Goal: Navigation & Orientation: Find specific page/section

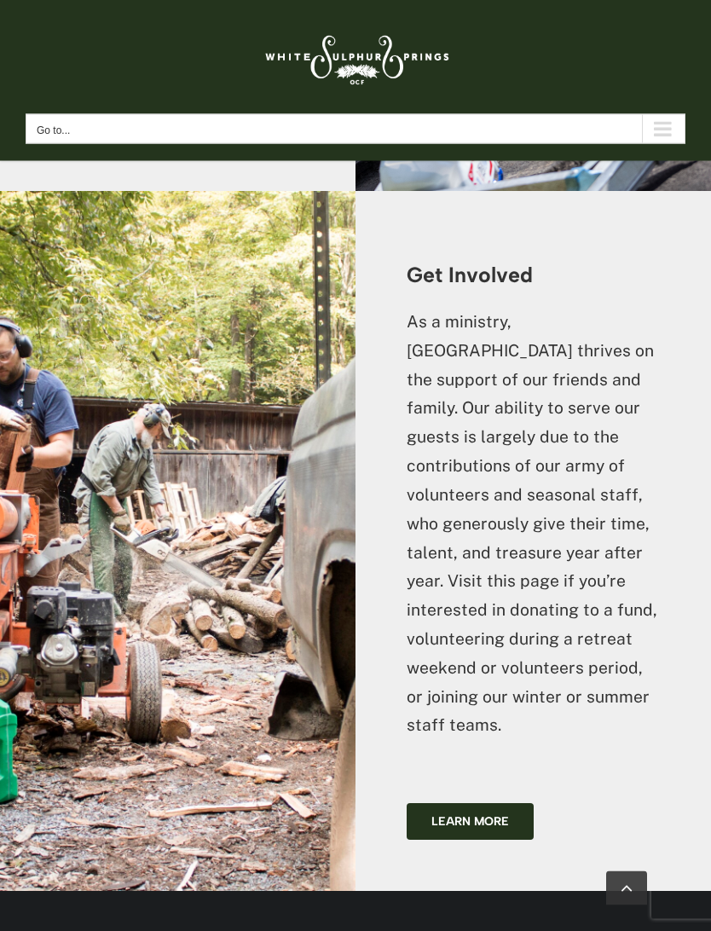
scroll to position [5802, 0]
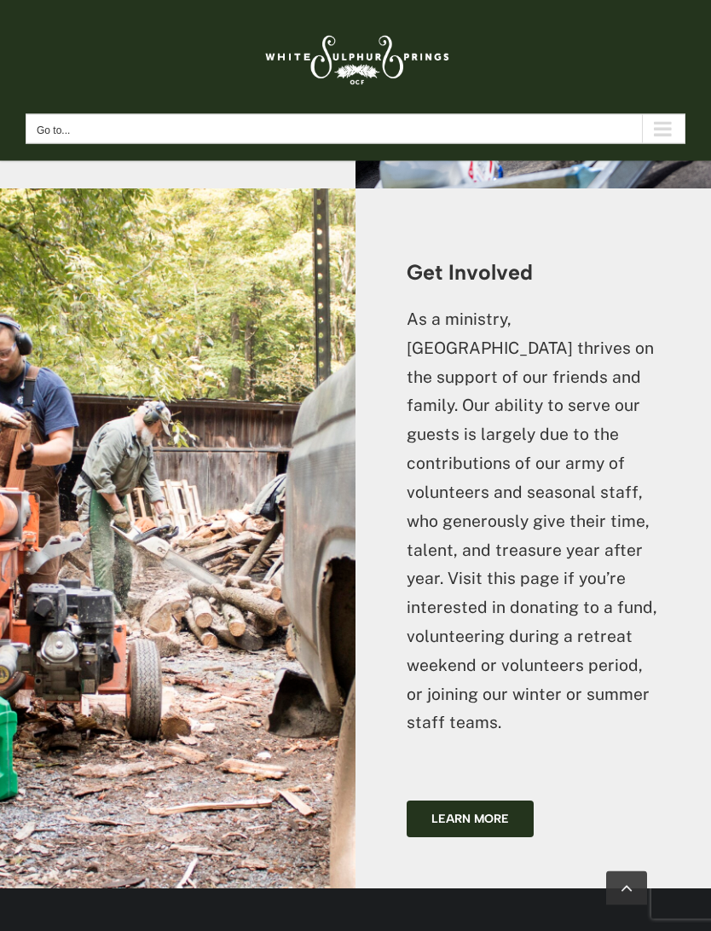
click at [484, 813] on span "Learn more" at bounding box center [471, 820] width 78 height 14
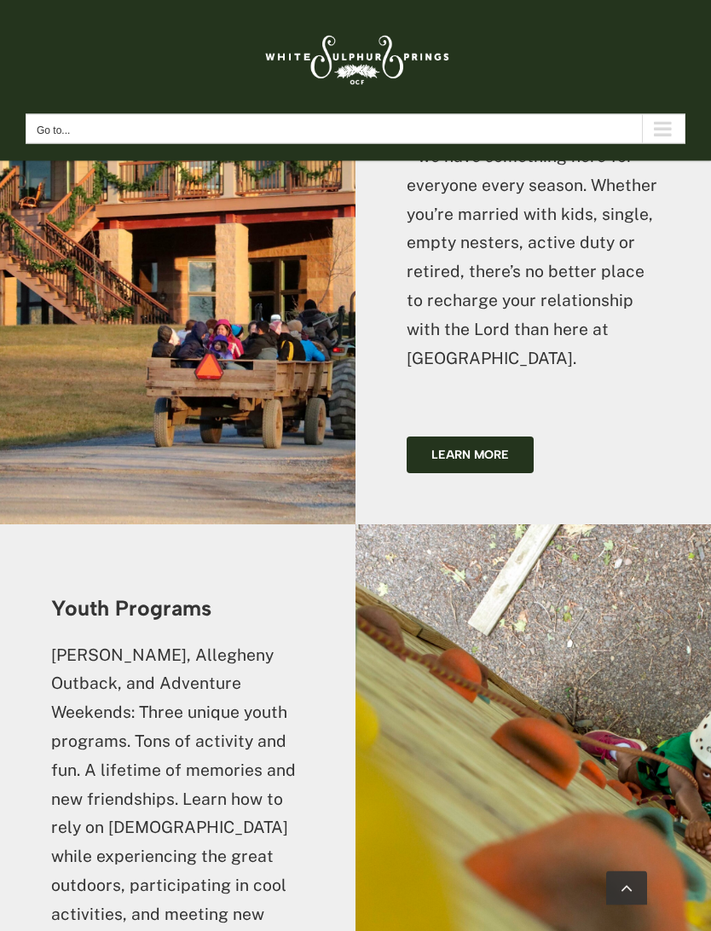
scroll to position [2055, 0]
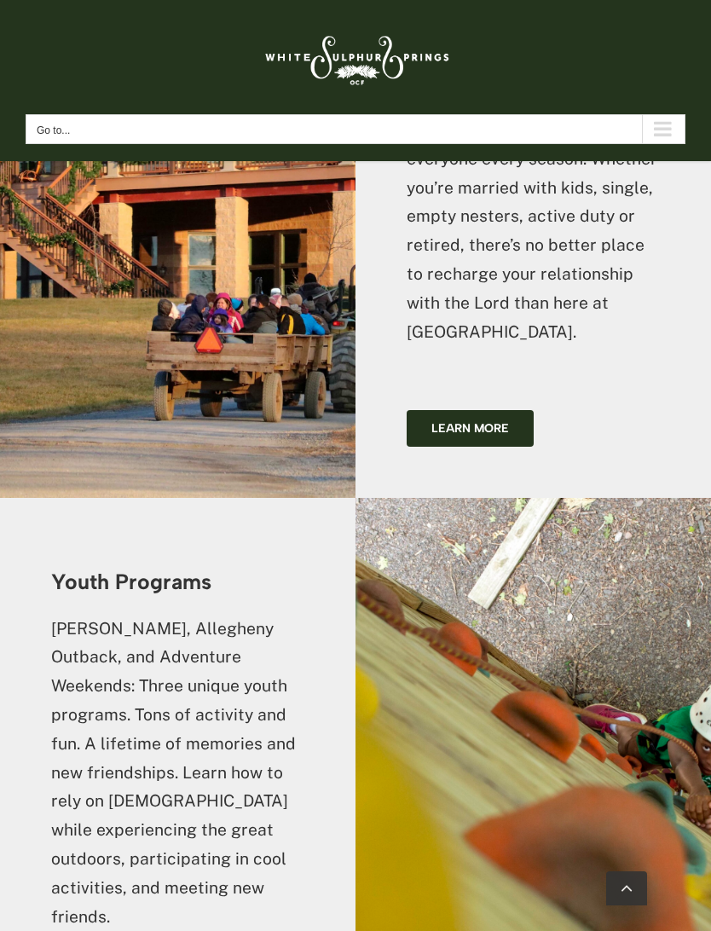
click at [496, 421] on span "Learn more" at bounding box center [471, 428] width 78 height 14
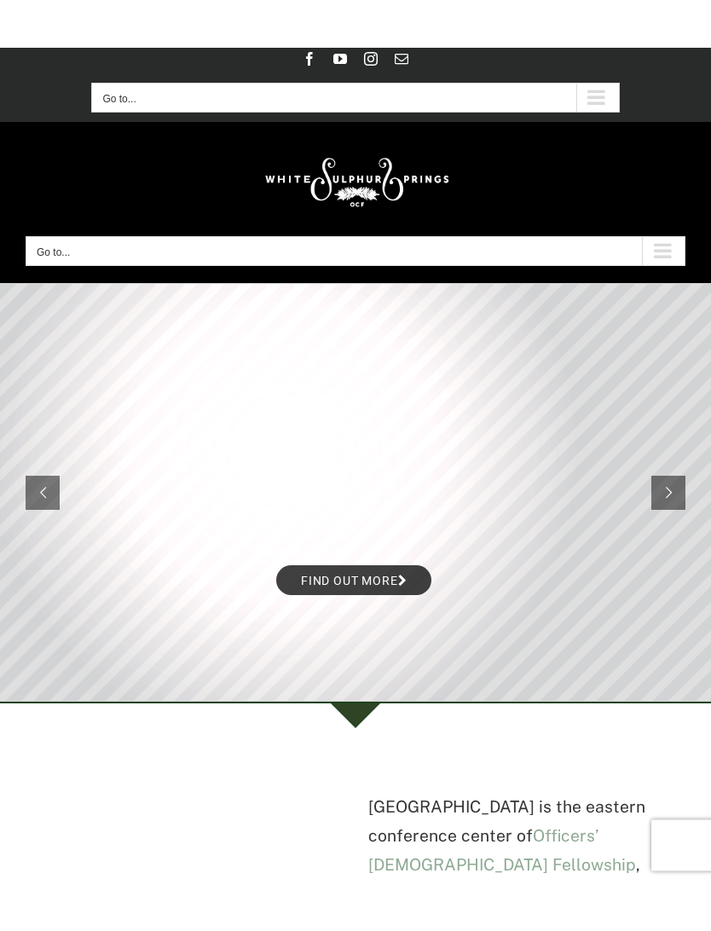
scroll to position [0, 0]
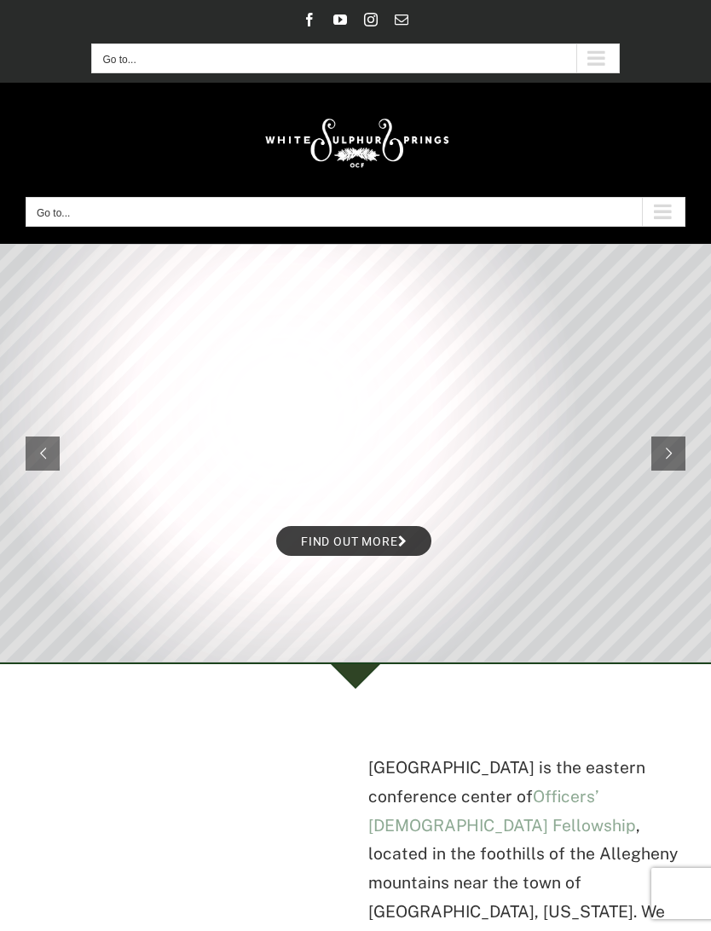
click at [327, 542] on link "Find out more" at bounding box center [353, 541] width 155 height 30
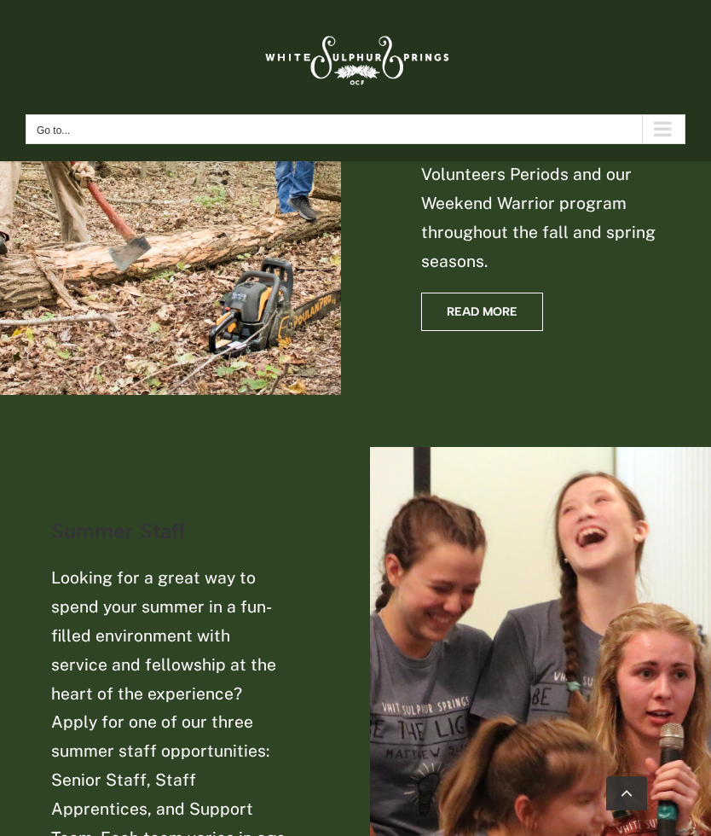
scroll to position [3185, 0]
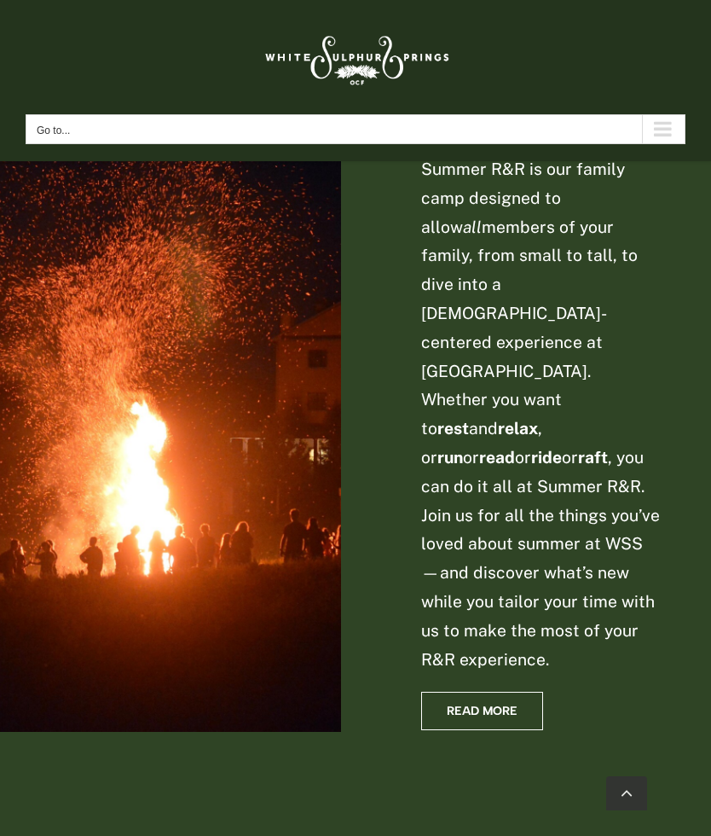
scroll to position [941, 0]
